Goal: Information Seeking & Learning: Check status

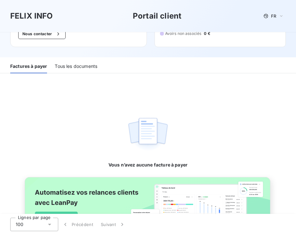
scroll to position [22, 0]
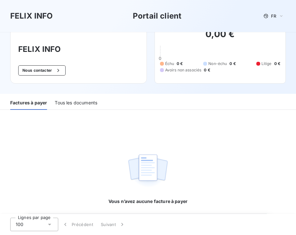
click at [70, 105] on div "Tous les documents" at bounding box center [76, 102] width 43 height 13
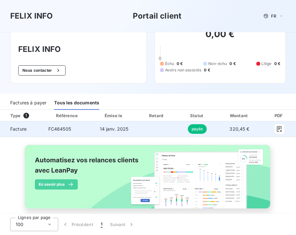
click at [63, 130] on span "FC464505" at bounding box center [59, 128] width 23 height 5
click at [128, 129] on span "14 janv. 2025" at bounding box center [114, 128] width 29 height 5
click at [59, 128] on span "FC464505" at bounding box center [59, 128] width 23 height 5
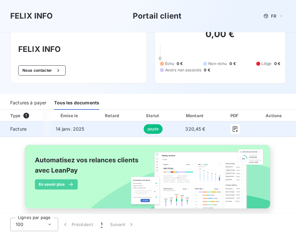
scroll to position [0, 80]
click at [235, 128] on icon "button" at bounding box center [235, 129] width 6 height 6
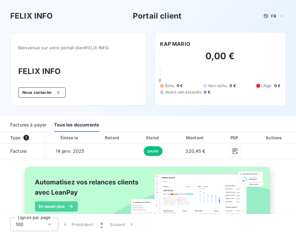
scroll to position [0, 0]
click at [153, 118] on div "Factures à payer Tous les documents" at bounding box center [148, 124] width 296 height 13
click at [117, 111] on div "Bienvenue sur votre portail client [PERSON_NAME] INFO . [PERSON_NAME] INFO Nous…" at bounding box center [148, 74] width 296 height 84
click at [187, 22] on div "[PERSON_NAME] INFO Portail client FR" at bounding box center [148, 16] width 296 height 32
drag, startPoint x: 188, startPoint y: 22, endPoint x: 137, endPoint y: 9, distance: 52.2
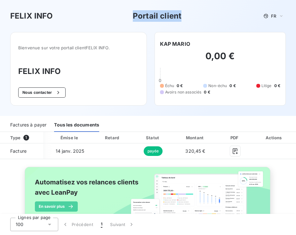
click at [137, 9] on div "[PERSON_NAME] INFO Portail client FR" at bounding box center [148, 16] width 296 height 32
click at [130, 18] on div "[PERSON_NAME] INFO Portail client FR" at bounding box center [147, 16] width 275 height 12
drag, startPoint x: 212, startPoint y: 18, endPoint x: 139, endPoint y: 2, distance: 75.2
click at [139, 2] on div "[PERSON_NAME] INFO Portail client FR" at bounding box center [148, 16] width 296 height 32
click at [213, 14] on div "[PERSON_NAME] INFO Portail client FR" at bounding box center [147, 16] width 275 height 12
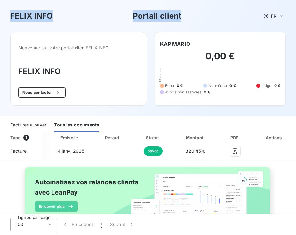
drag, startPoint x: 201, startPoint y: 22, endPoint x: 70, endPoint y: -17, distance: 136.4
click at [70, 0] on html "[PERSON_NAME] INFO Portail client FR Bienvenue sur votre portail client FELIX I…" at bounding box center [148, 117] width 296 height 235
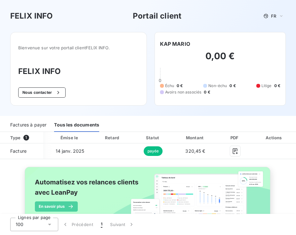
click at [144, 35] on div "Bienvenue sur votre portail client [PERSON_NAME] INFO . [PERSON_NAME] INFO Nous…" at bounding box center [78, 69] width 136 height 74
